Goal: Task Accomplishment & Management: Use online tool/utility

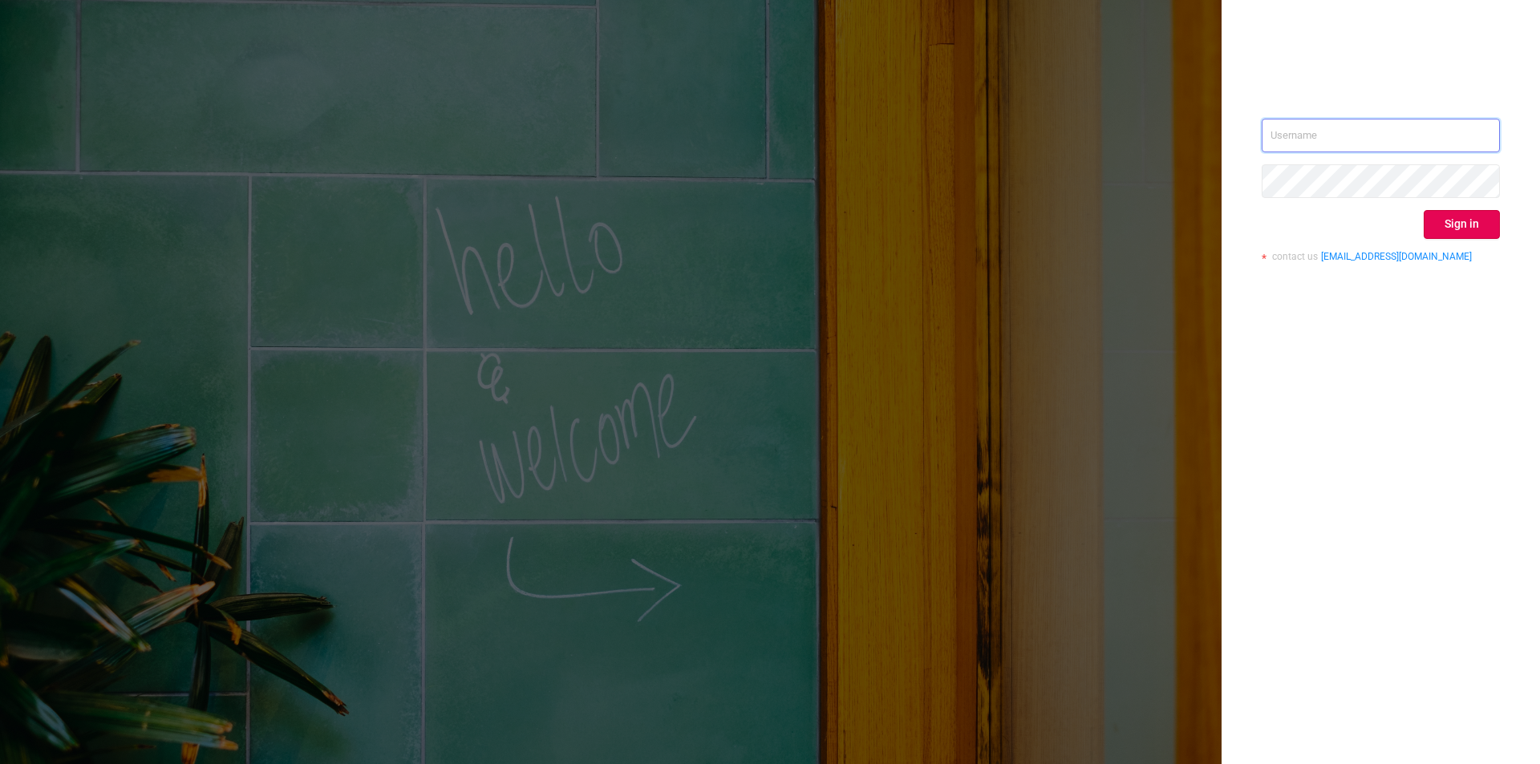
click at [1369, 138] on input "text" at bounding box center [1381, 136] width 238 height 34
paste input "[EMAIL_ADDRESS][DOMAIN_NAME]"
type input "[EMAIL_ADDRESS][DOMAIN_NAME]"
click at [1433, 222] on button "Sign in" at bounding box center [1462, 224] width 76 height 29
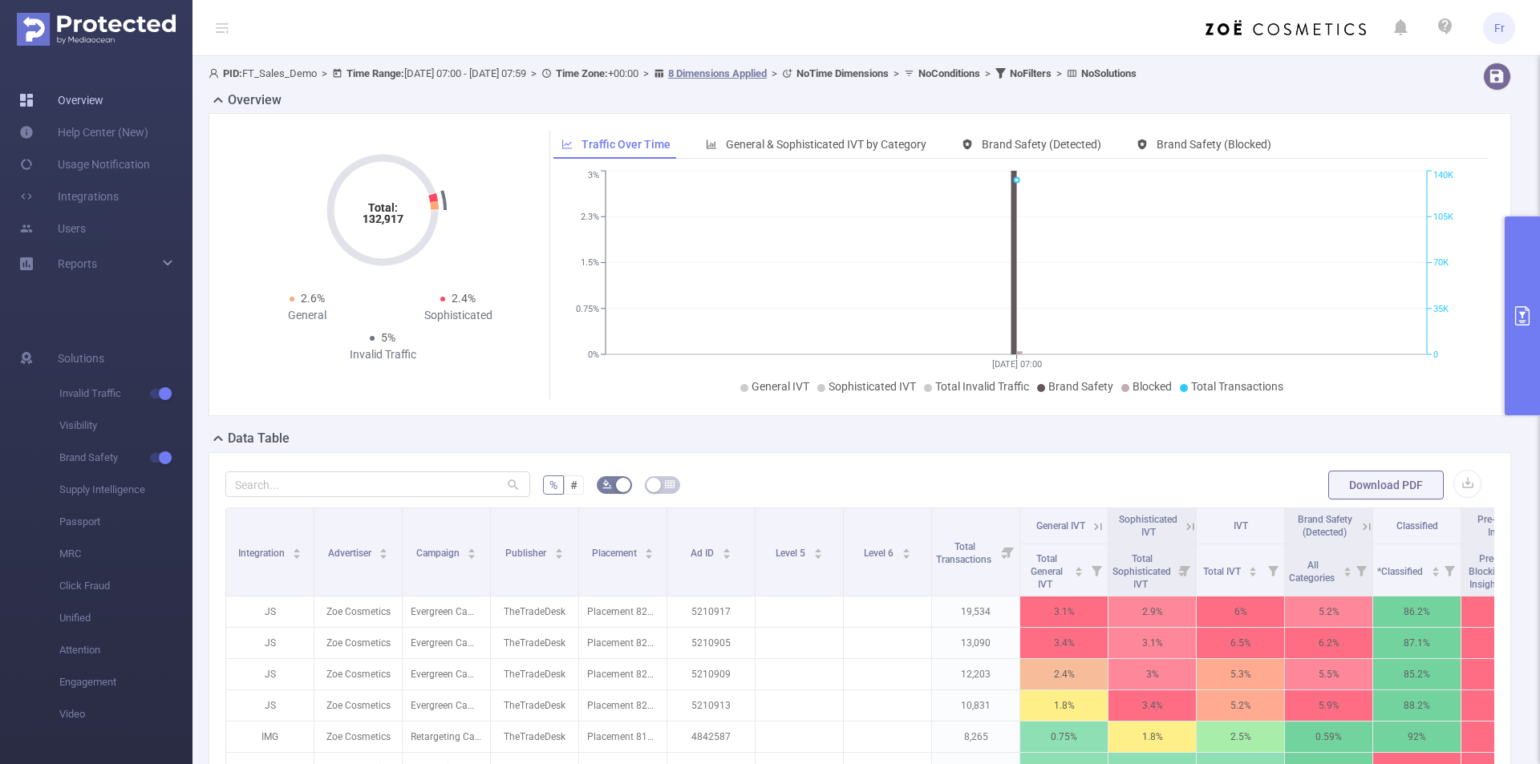
click at [96, 104] on link "Overview" at bounding box center [61, 100] width 84 height 32
click at [732, 150] on span "General & Sophisticated IVT by Category" at bounding box center [826, 144] width 201 height 13
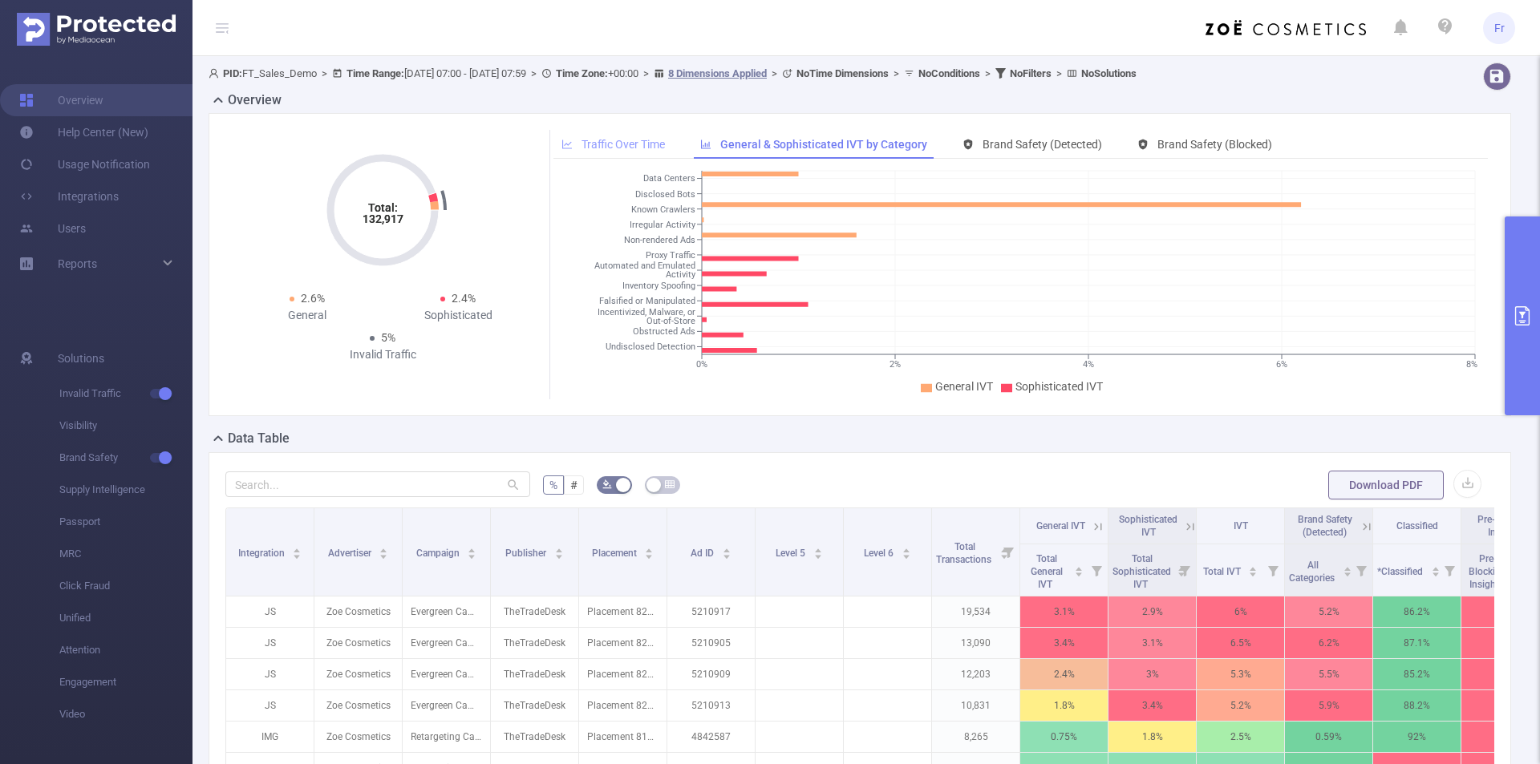
click at [639, 143] on span "Traffic Over Time" at bounding box center [623, 144] width 83 height 13
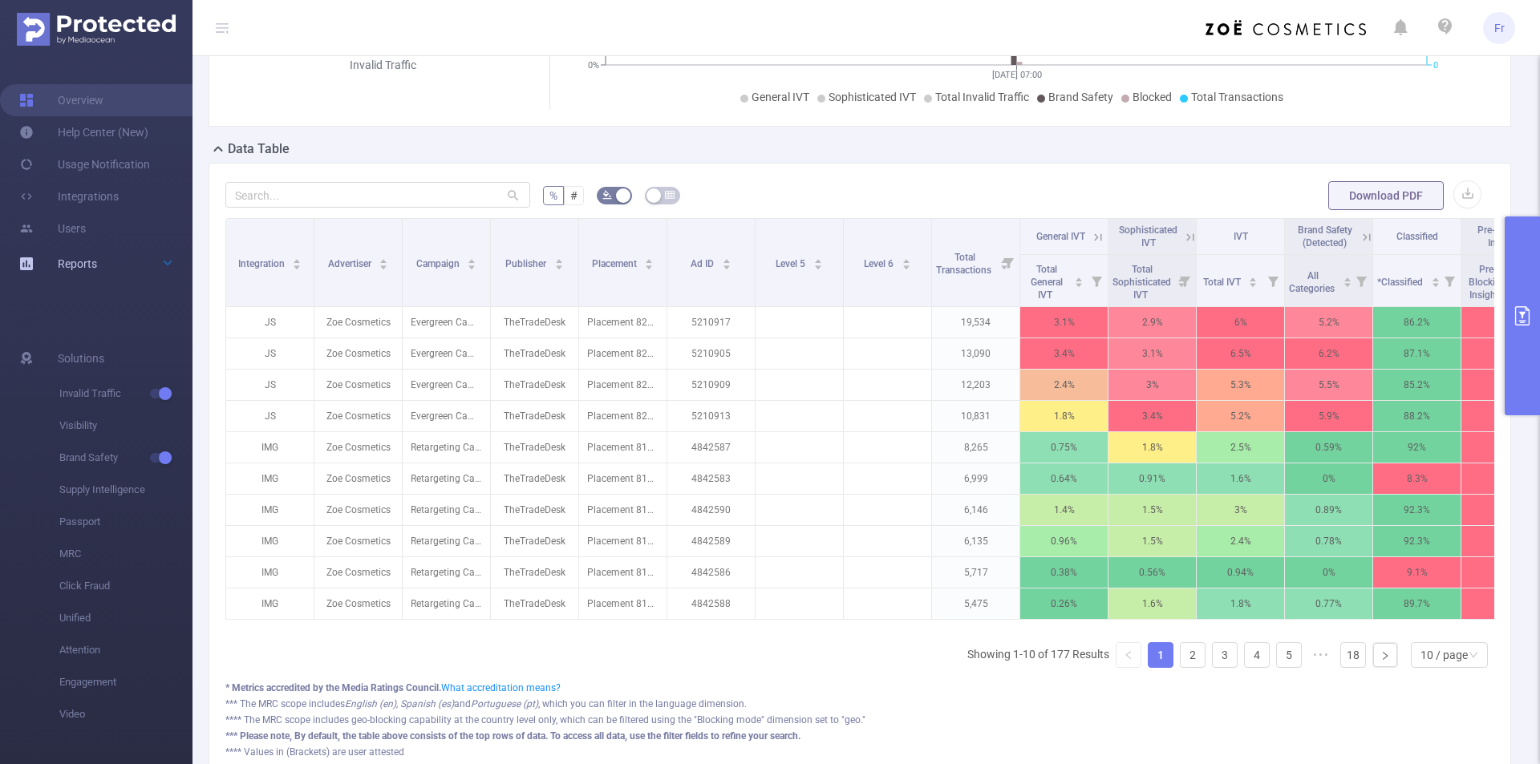
scroll to position [401, 0]
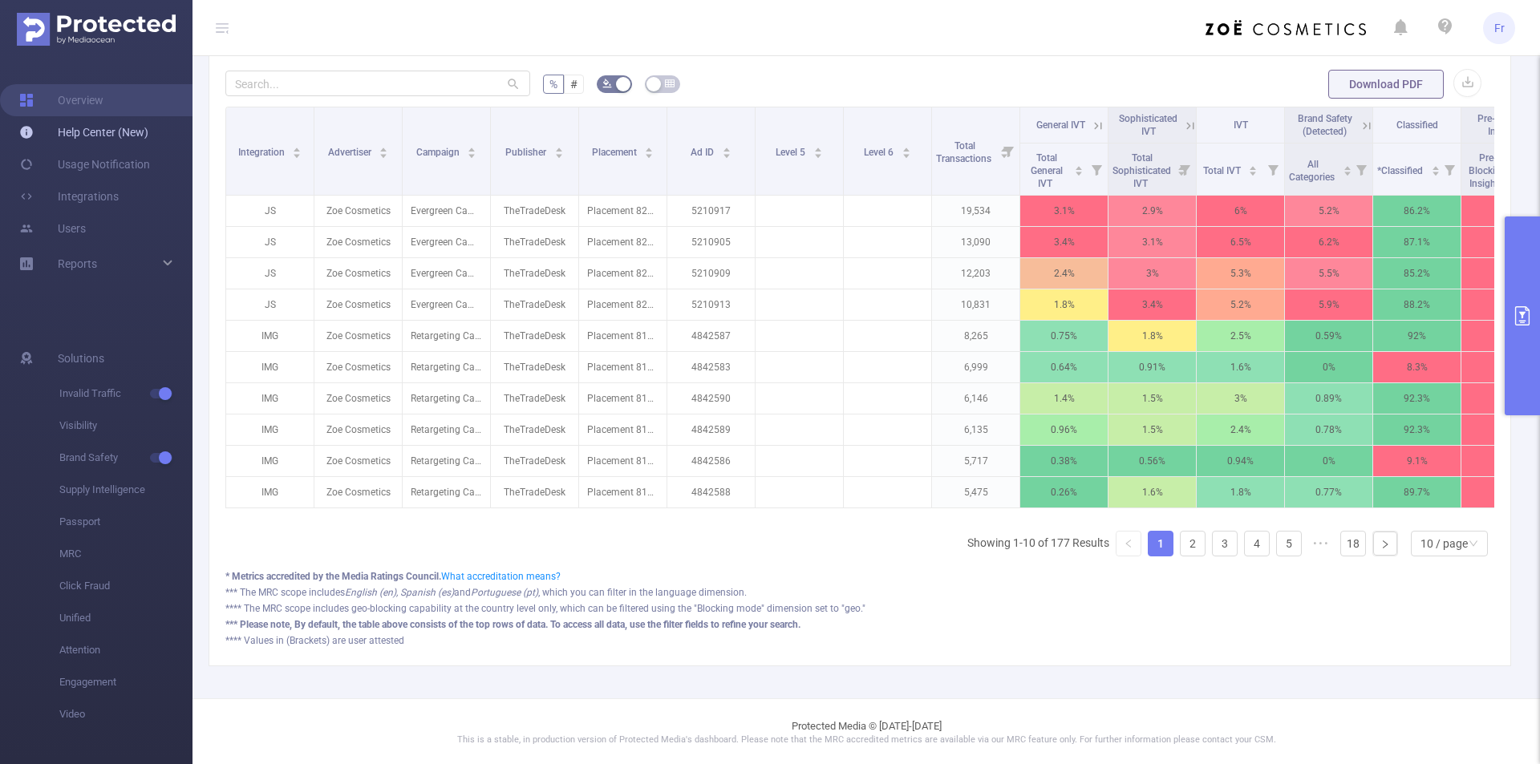
click at [99, 134] on link "Help Center (New)" at bounding box center [83, 132] width 129 height 32
click at [103, 167] on link "Usage Notification" at bounding box center [84, 164] width 131 height 32
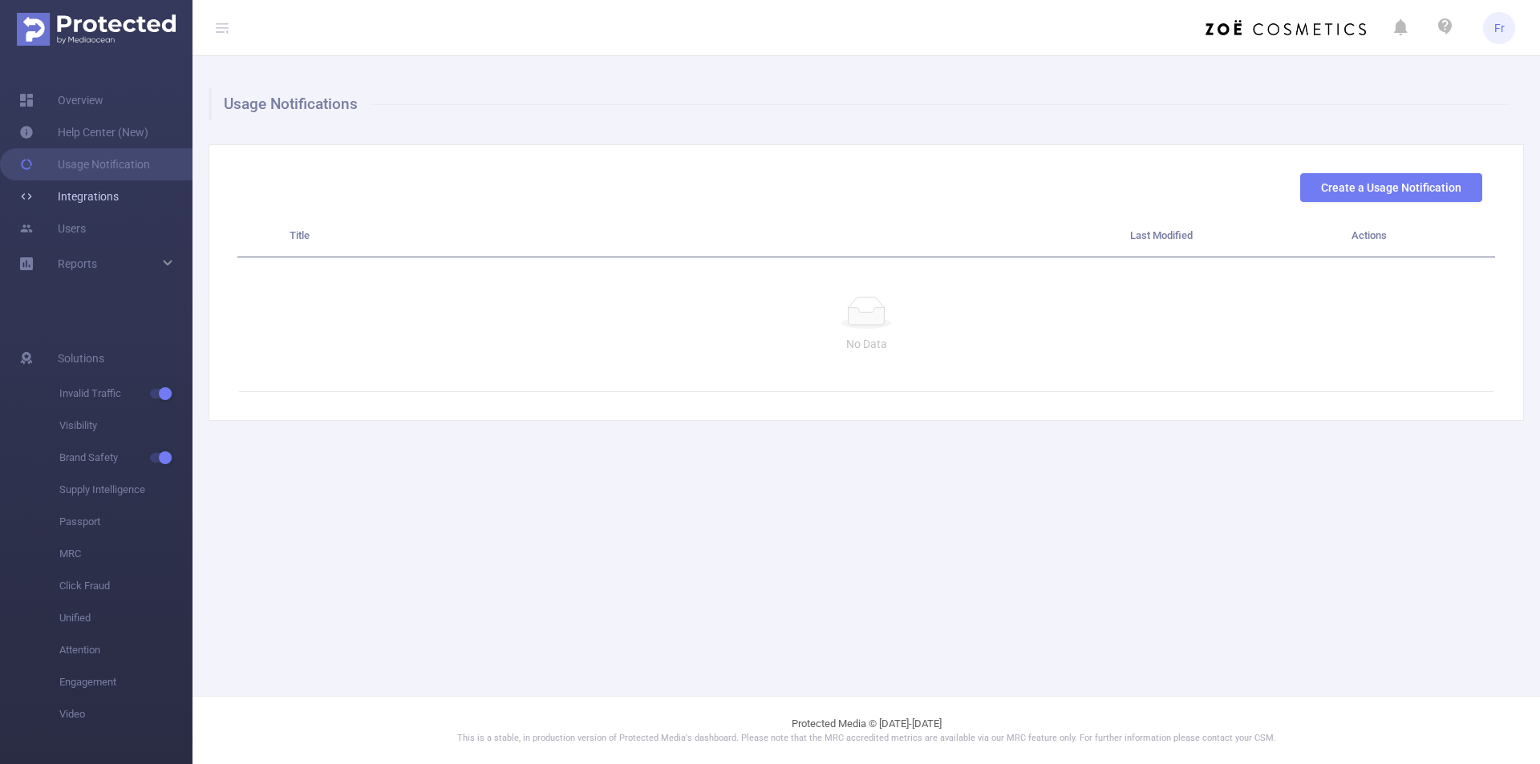
click at [88, 198] on link "Integrations" at bounding box center [68, 196] width 99 height 32
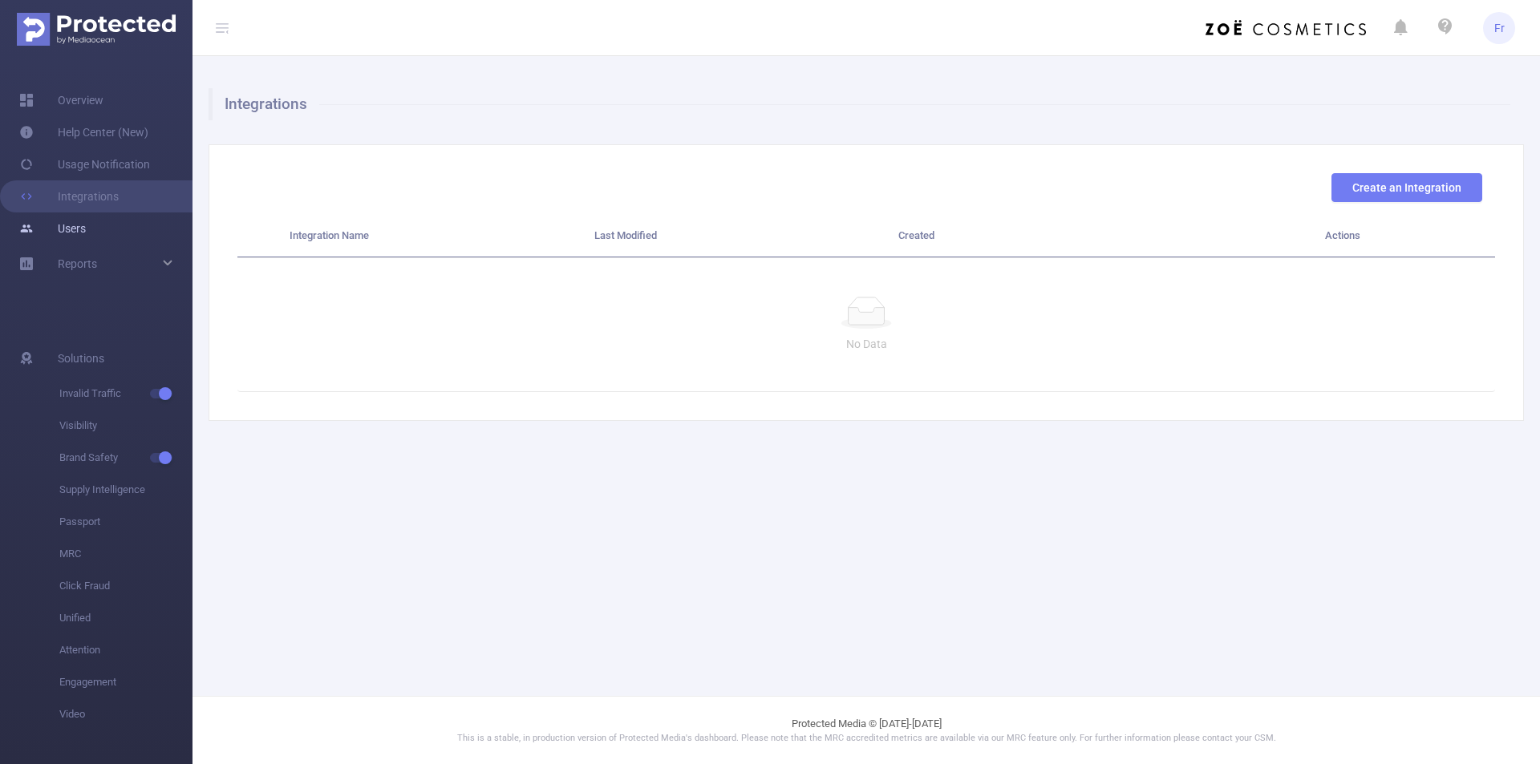
click at [86, 226] on link "Users" at bounding box center [52, 229] width 67 height 32
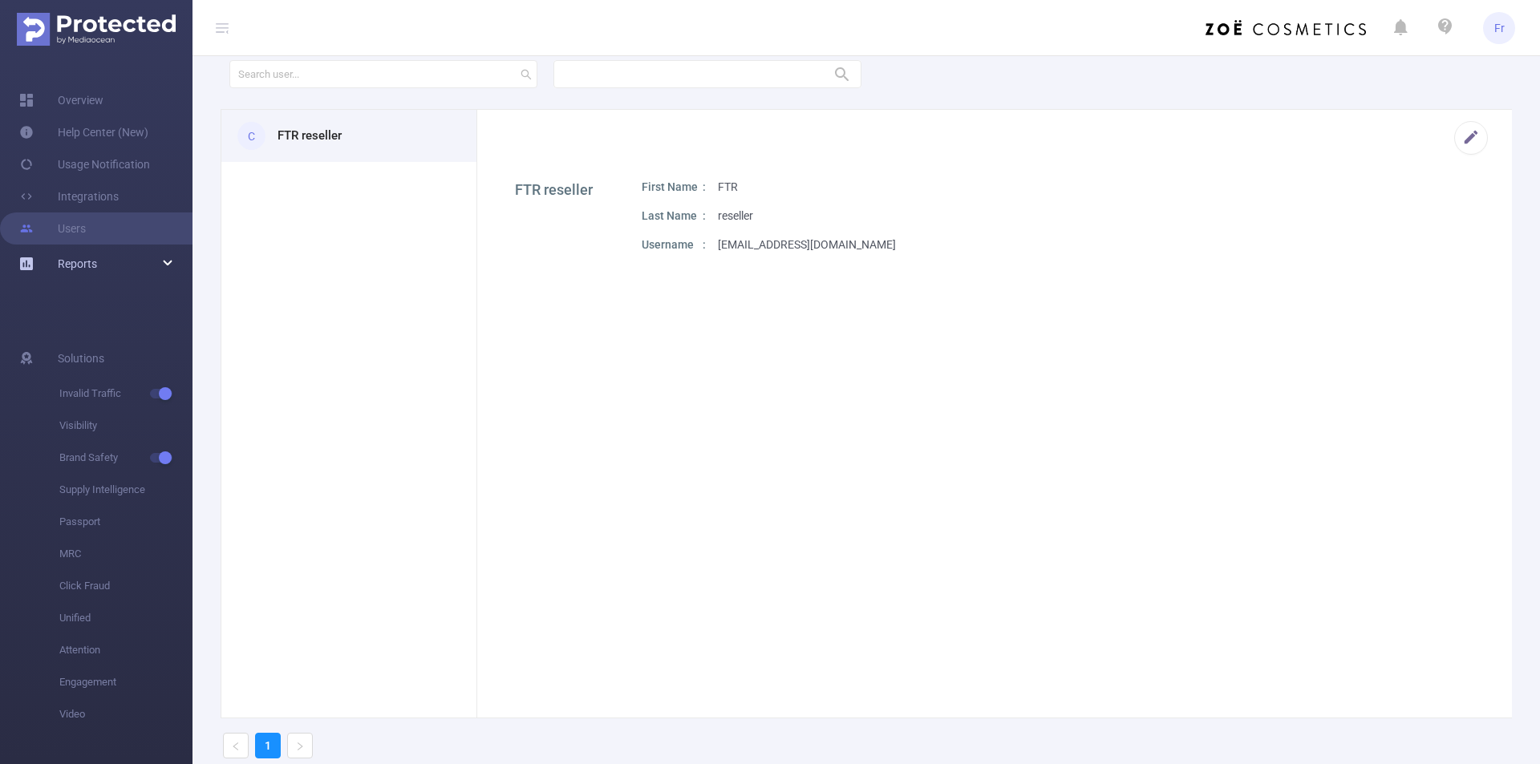
click at [78, 263] on span "Reports" at bounding box center [77, 263] width 39 height 13
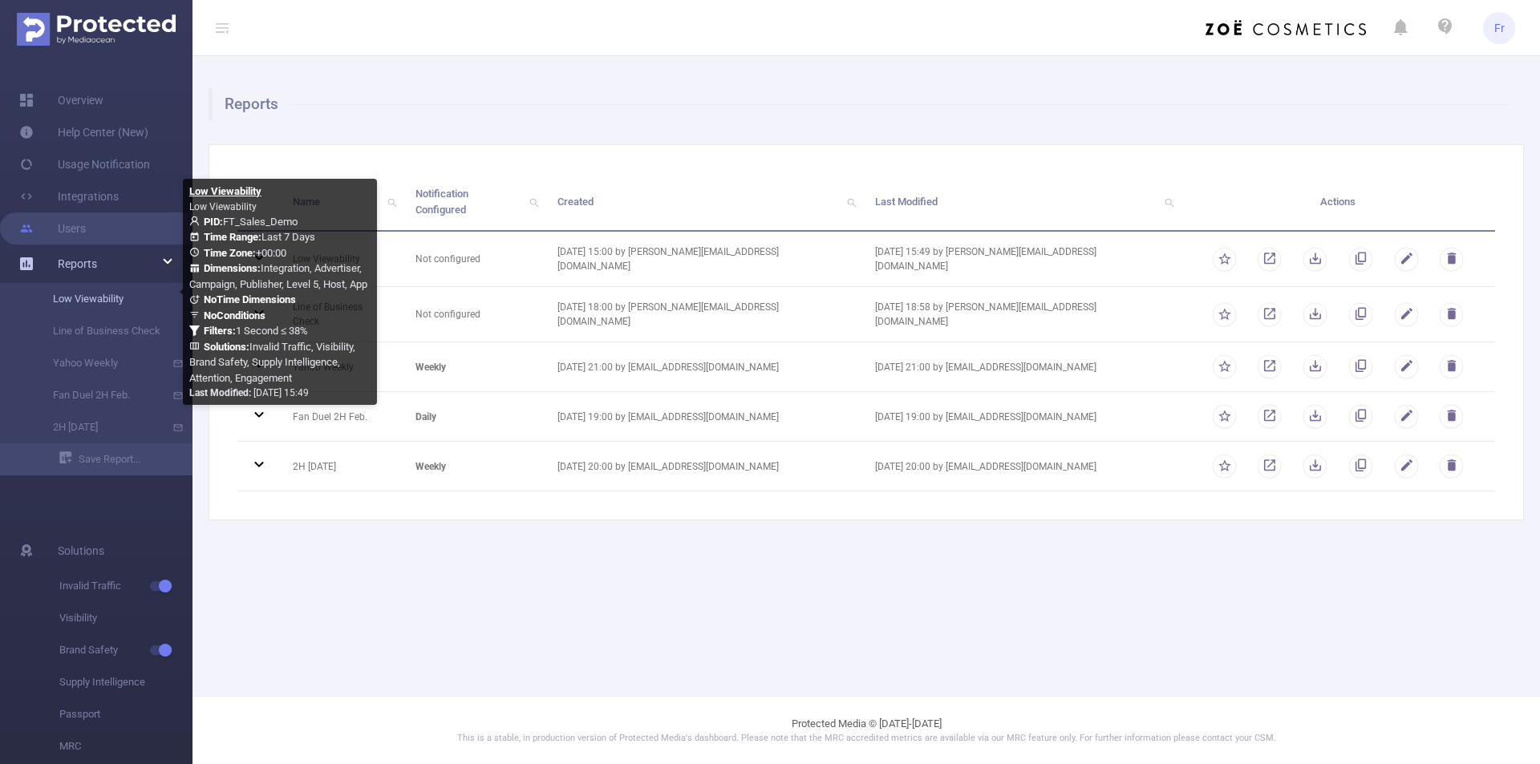
click at [107, 310] on link "Low Viewability" at bounding box center [102, 299] width 141 height 32
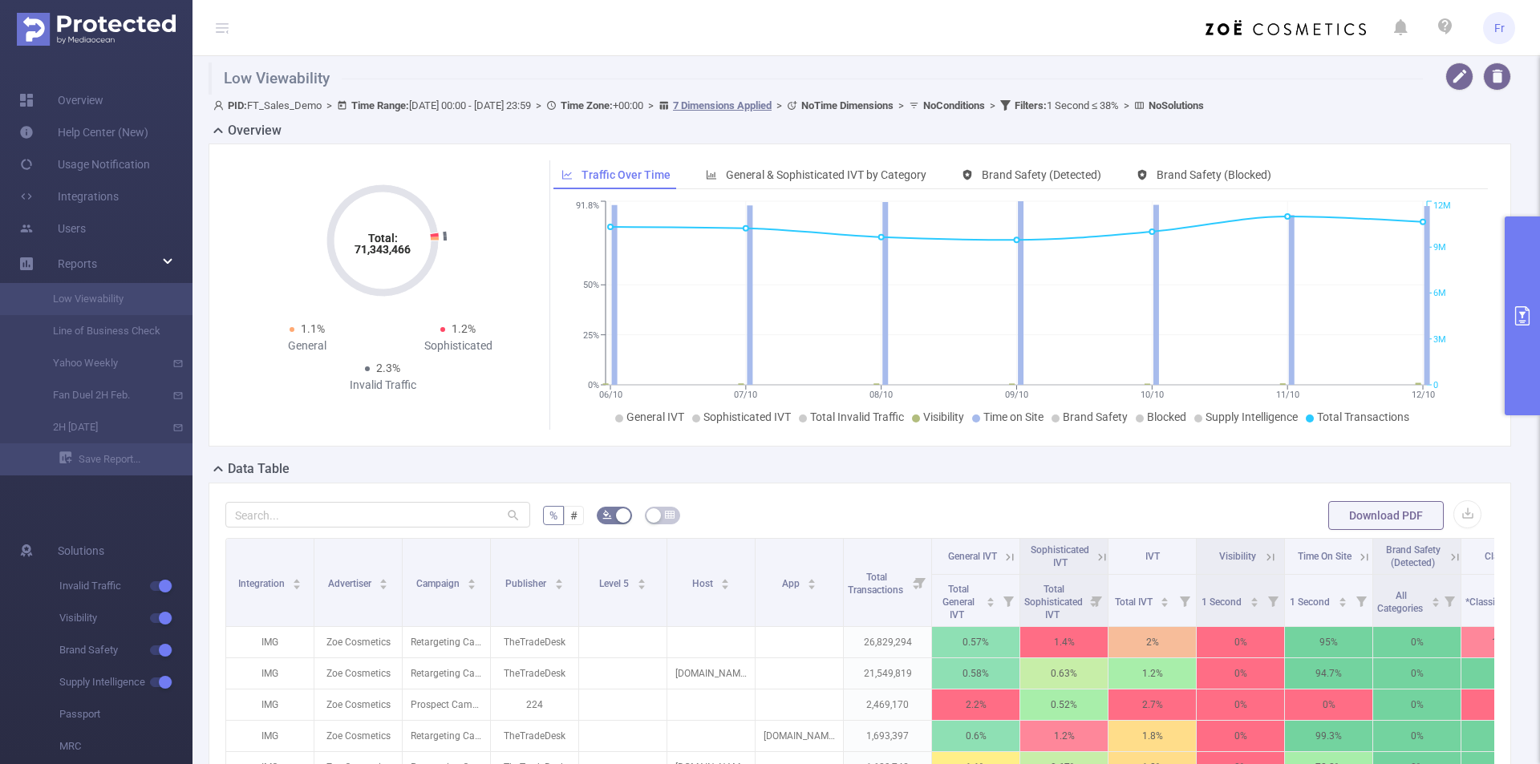
click at [103, 25] on img at bounding box center [96, 29] width 159 height 33
click at [86, 227] on link "Users" at bounding box center [52, 229] width 67 height 32
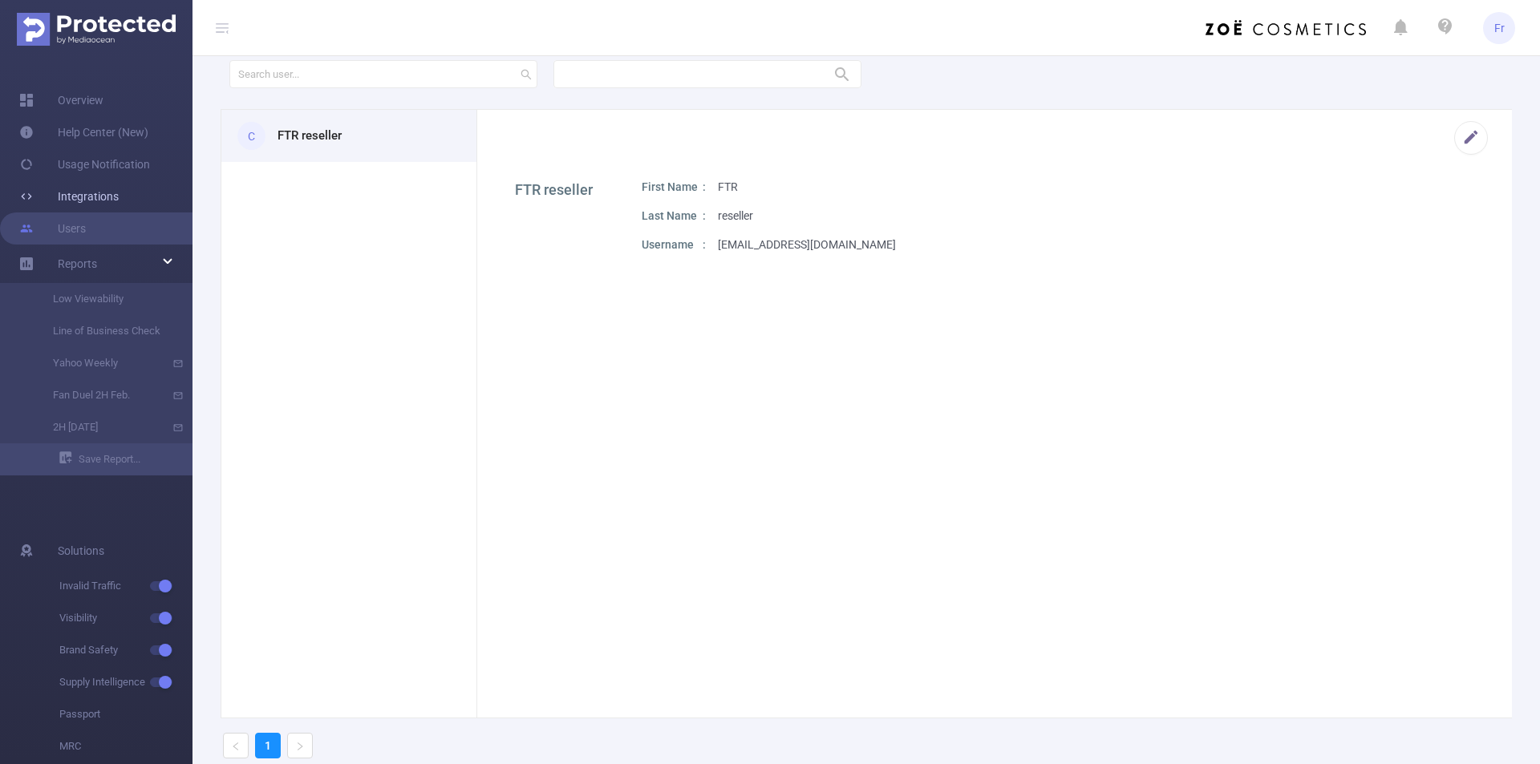
click at [104, 196] on link "Integrations" at bounding box center [68, 196] width 99 height 32
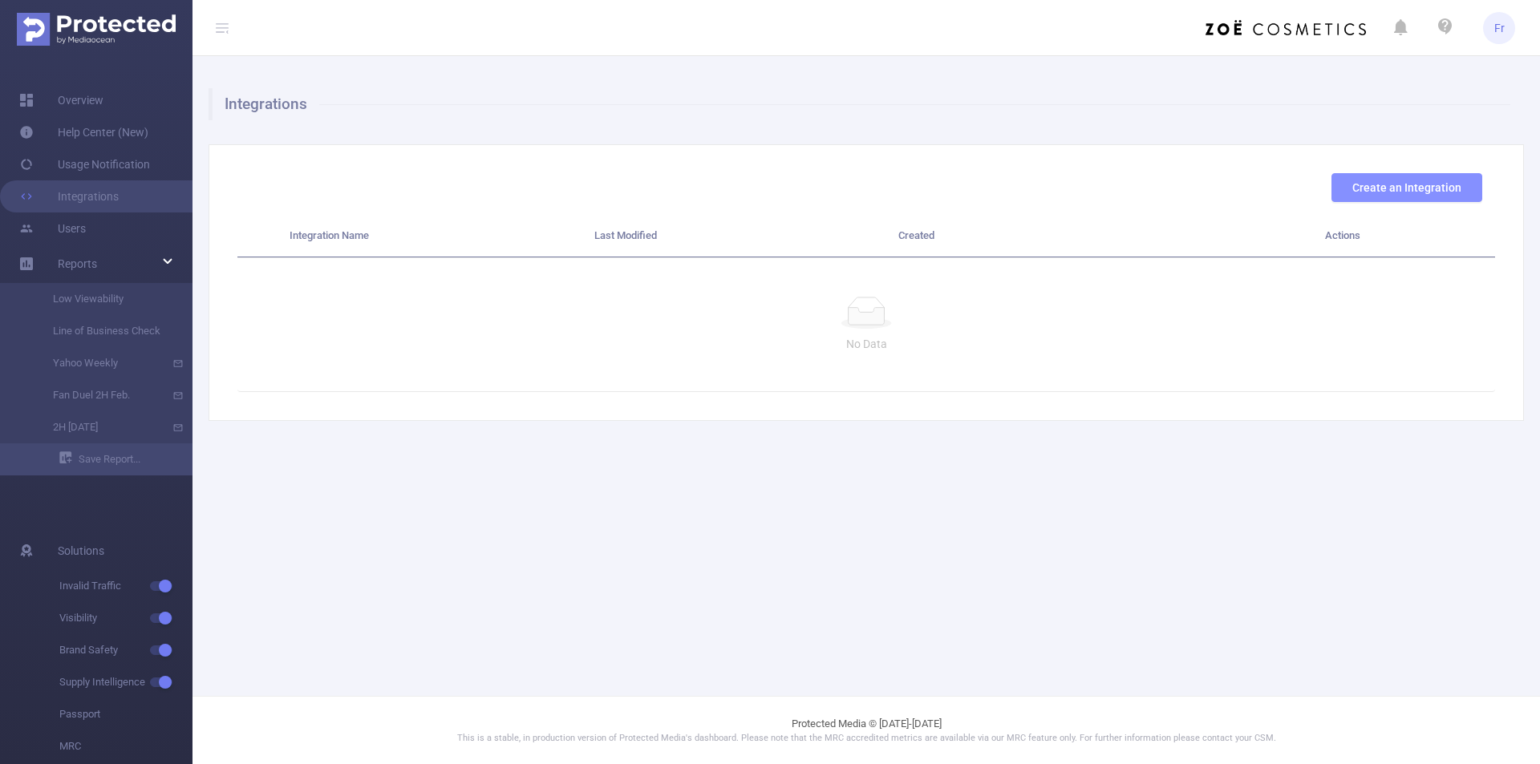
click at [1406, 187] on button "Create an Integration" at bounding box center [1407, 187] width 151 height 29
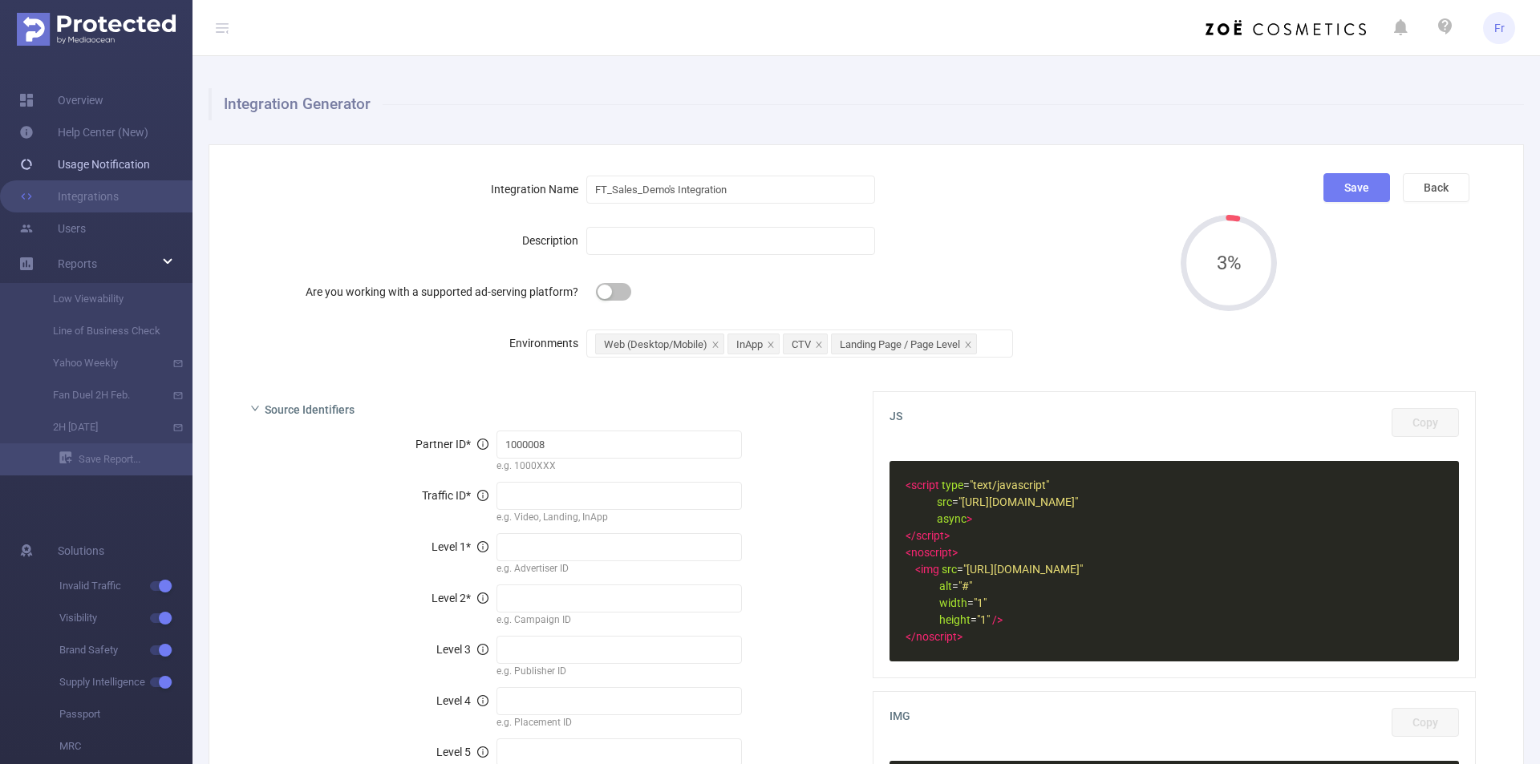
click at [104, 173] on link "Usage Notification" at bounding box center [84, 164] width 131 height 32
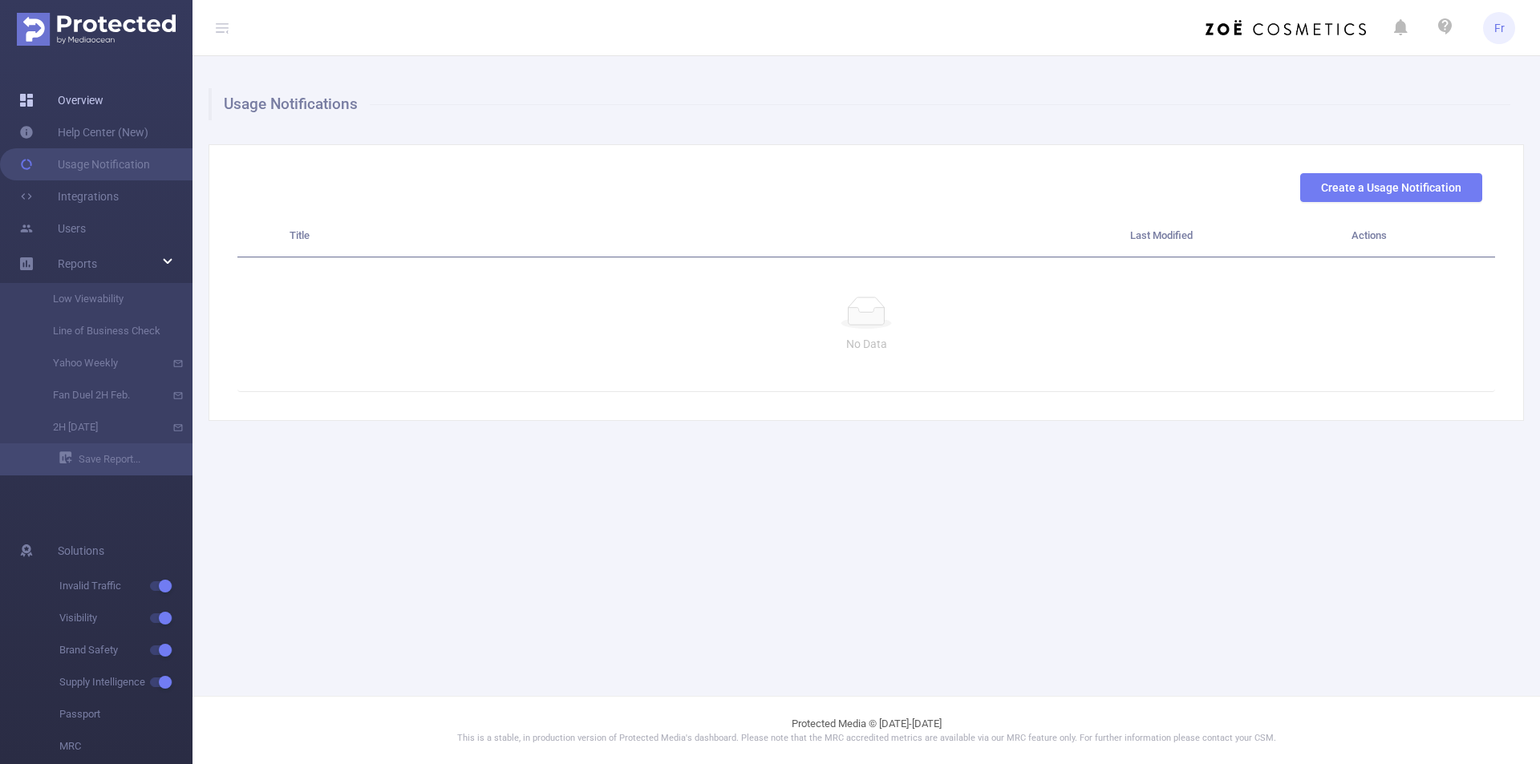
click at [99, 109] on link "Overview" at bounding box center [61, 100] width 84 height 32
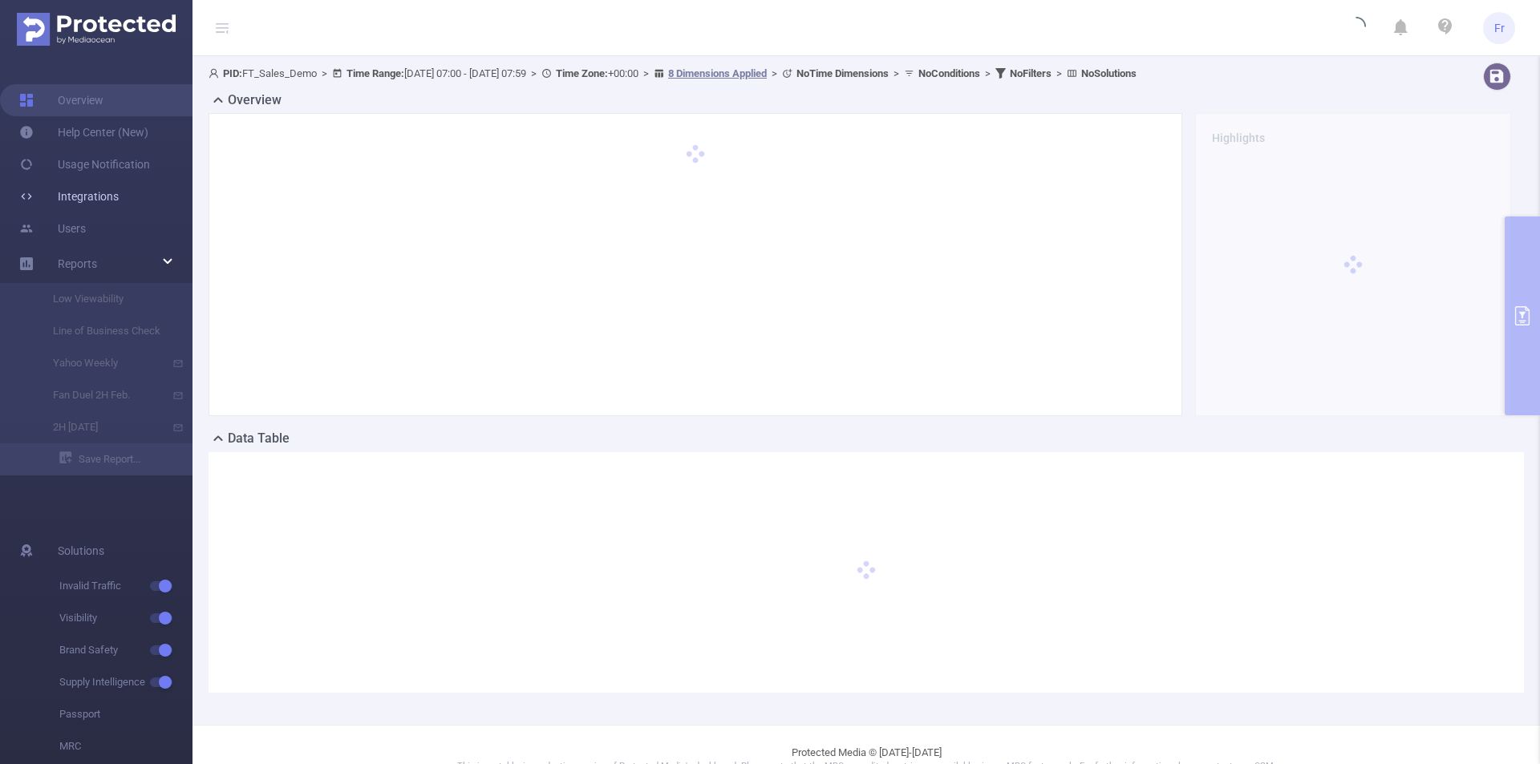
click at [93, 188] on link "Integrations" at bounding box center [68, 196] width 99 height 32
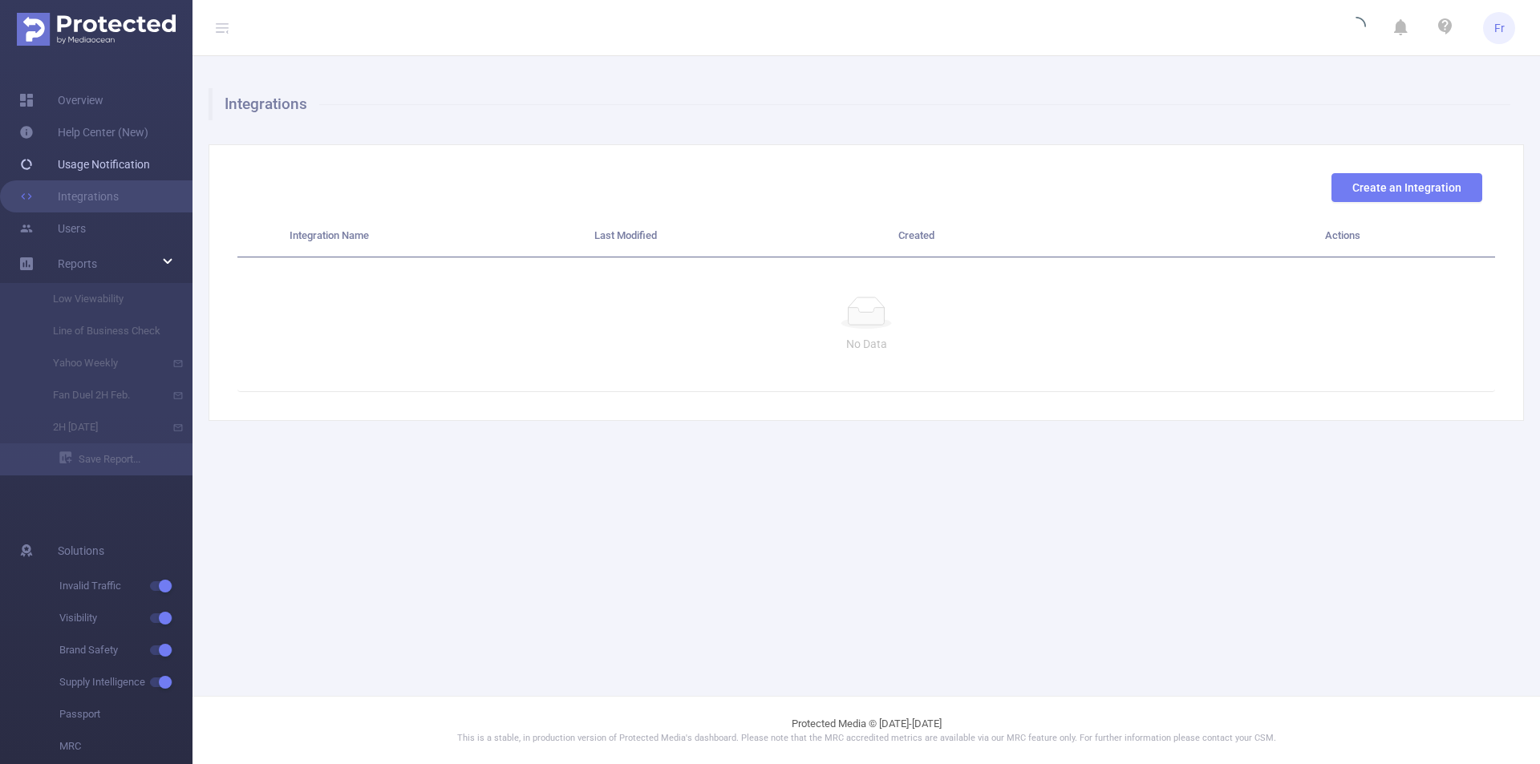
click at [132, 157] on link "Usage Notification" at bounding box center [84, 164] width 131 height 32
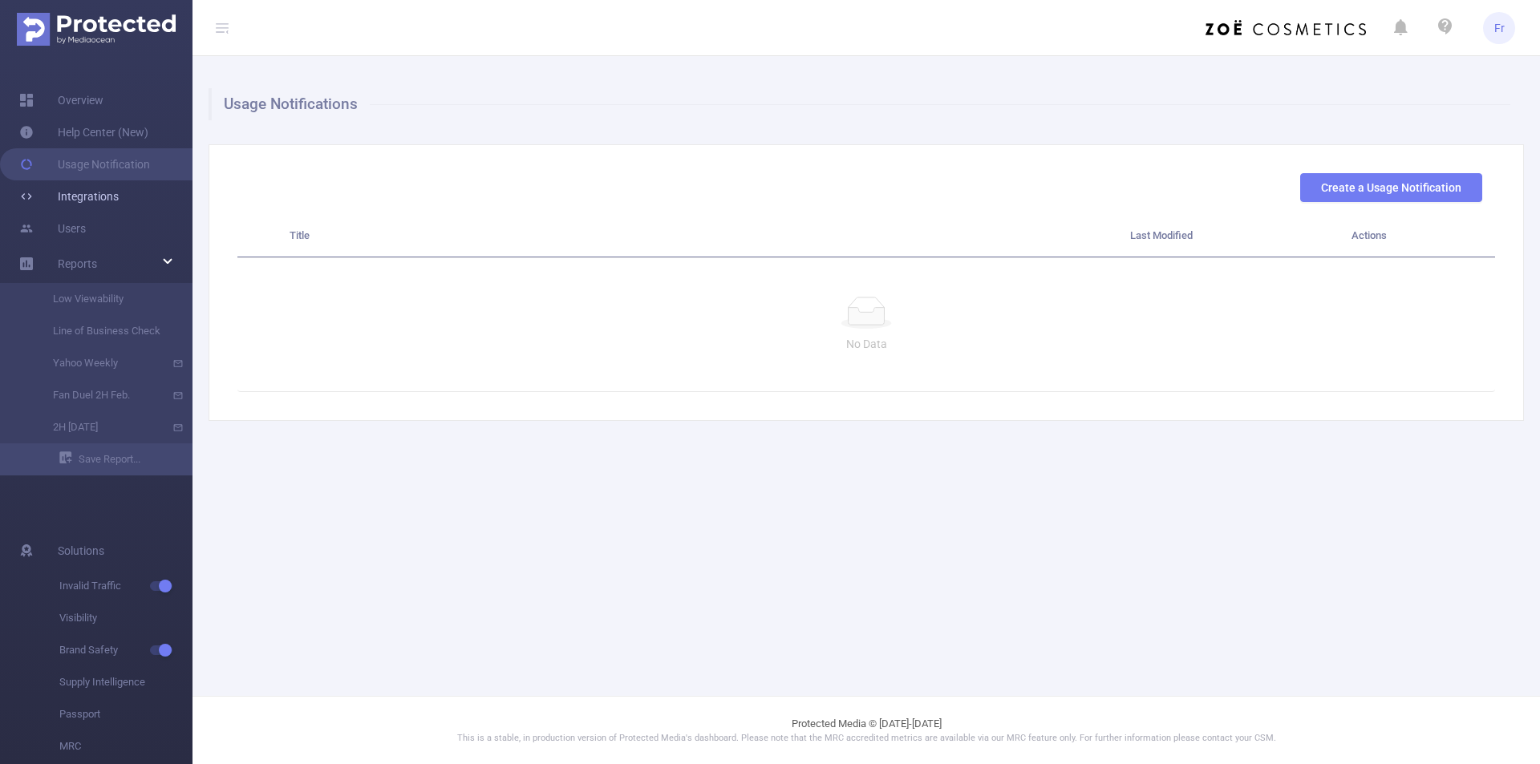
click at [100, 197] on link "Integrations" at bounding box center [68, 196] width 99 height 32
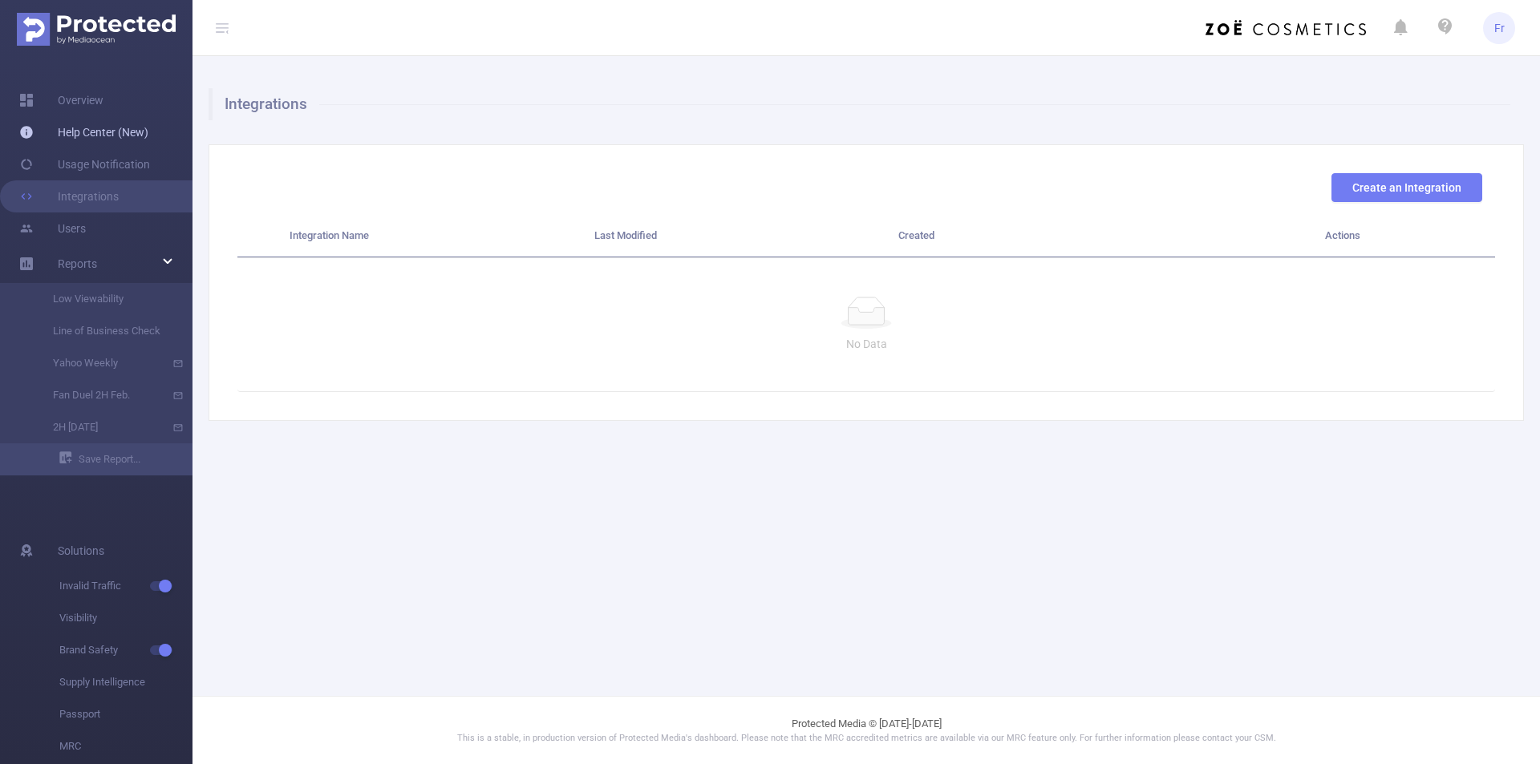
click at [103, 147] on link "Help Center (New)" at bounding box center [83, 132] width 129 height 32
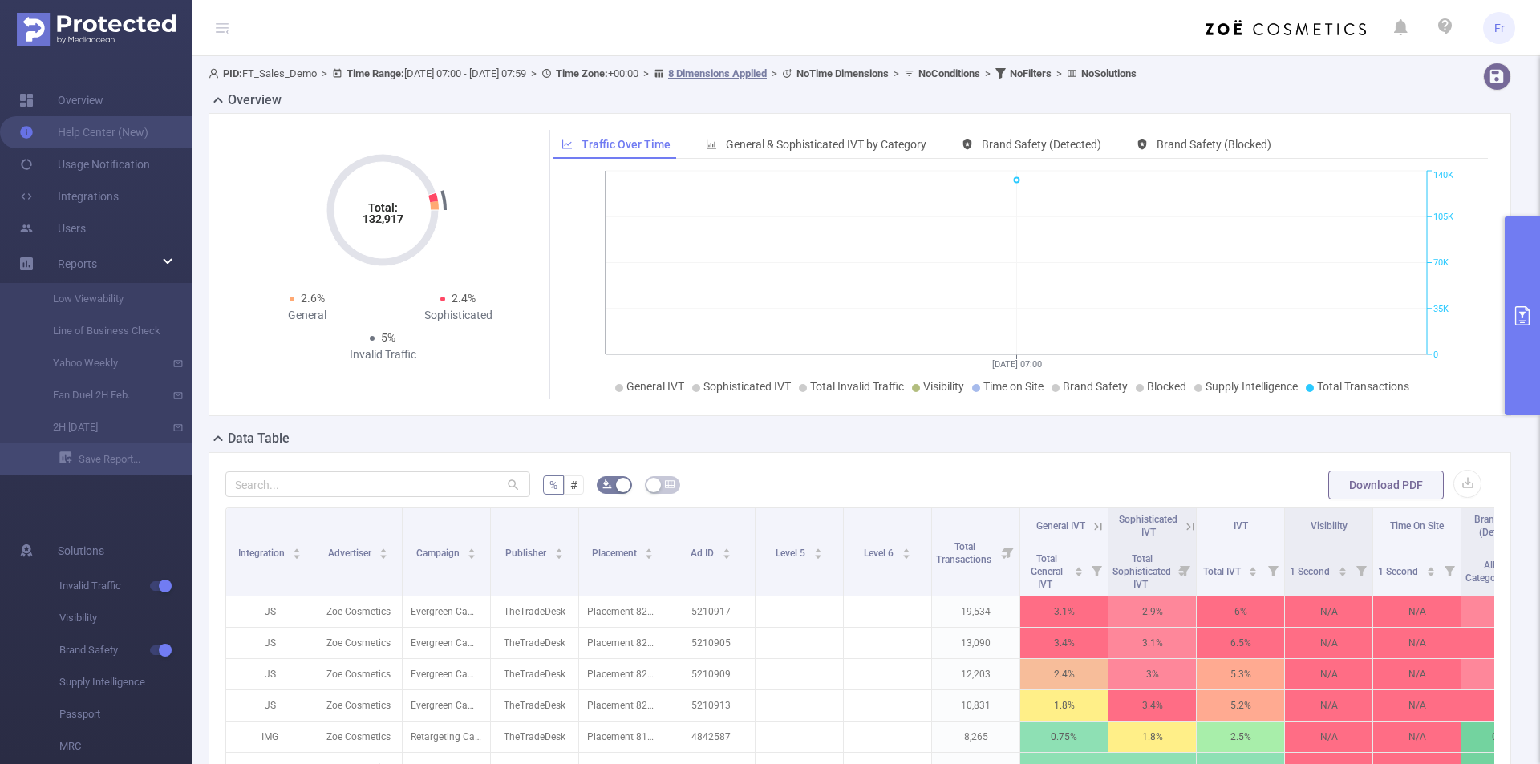
click at [1473, 432] on div "Data Table" at bounding box center [867, 440] width 1316 height 22
